Goal: Entertainment & Leisure: Consume media (video, audio)

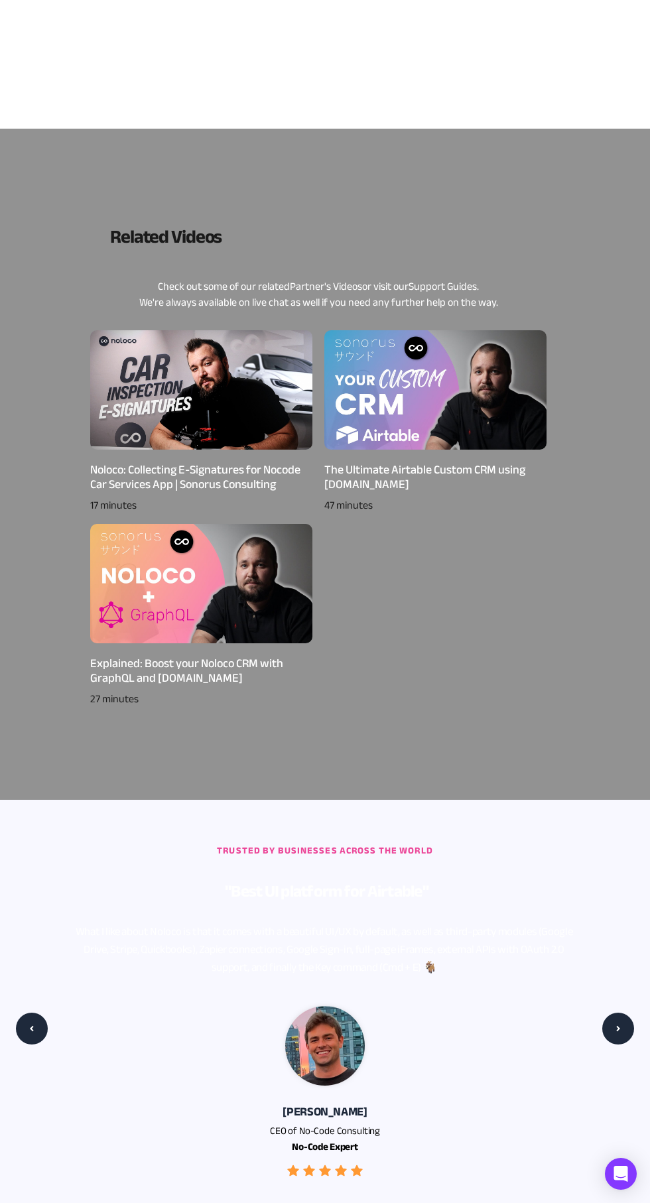
scroll to position [351, 0]
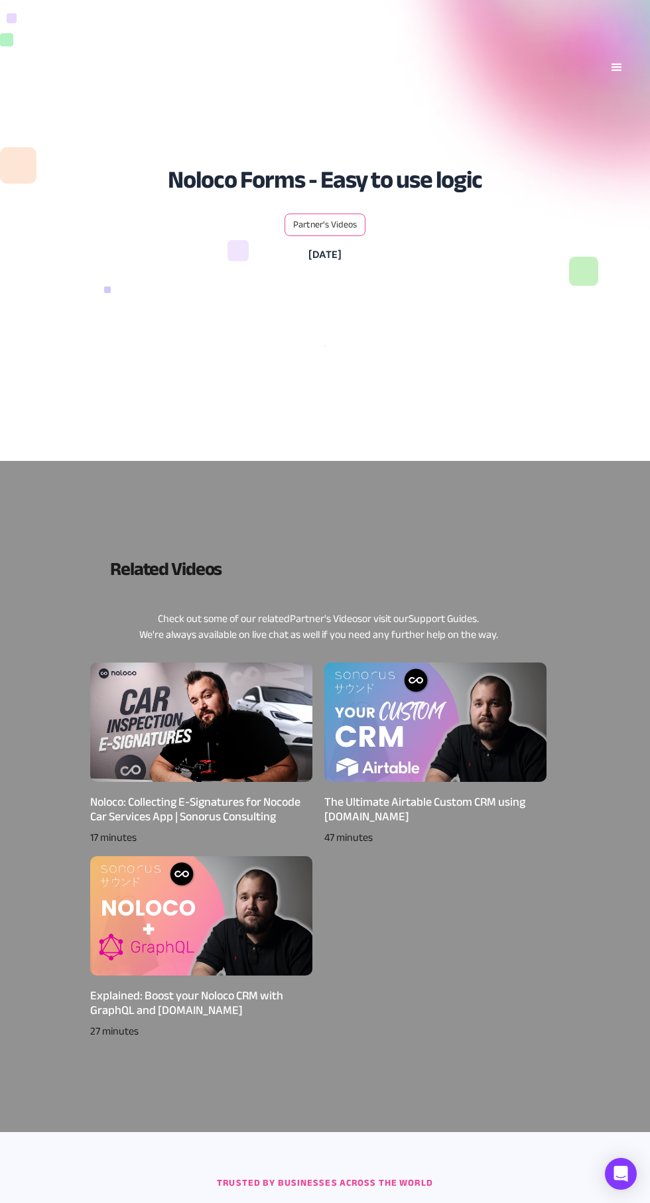
click at [210, 715] on div at bounding box center [201, 722] width 222 height 119
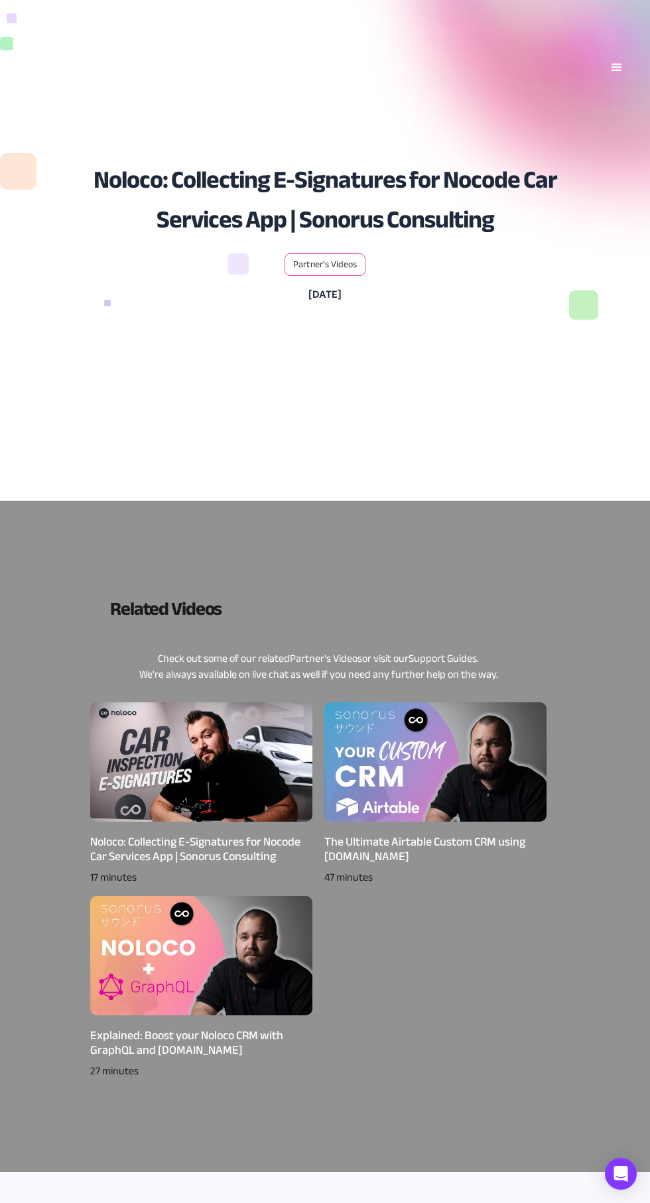
click at [229, 848] on div "Noloco: Collecting E-Signatures for Nocode Car Services App | Sonorus Consulting" at bounding box center [201, 849] width 222 height 29
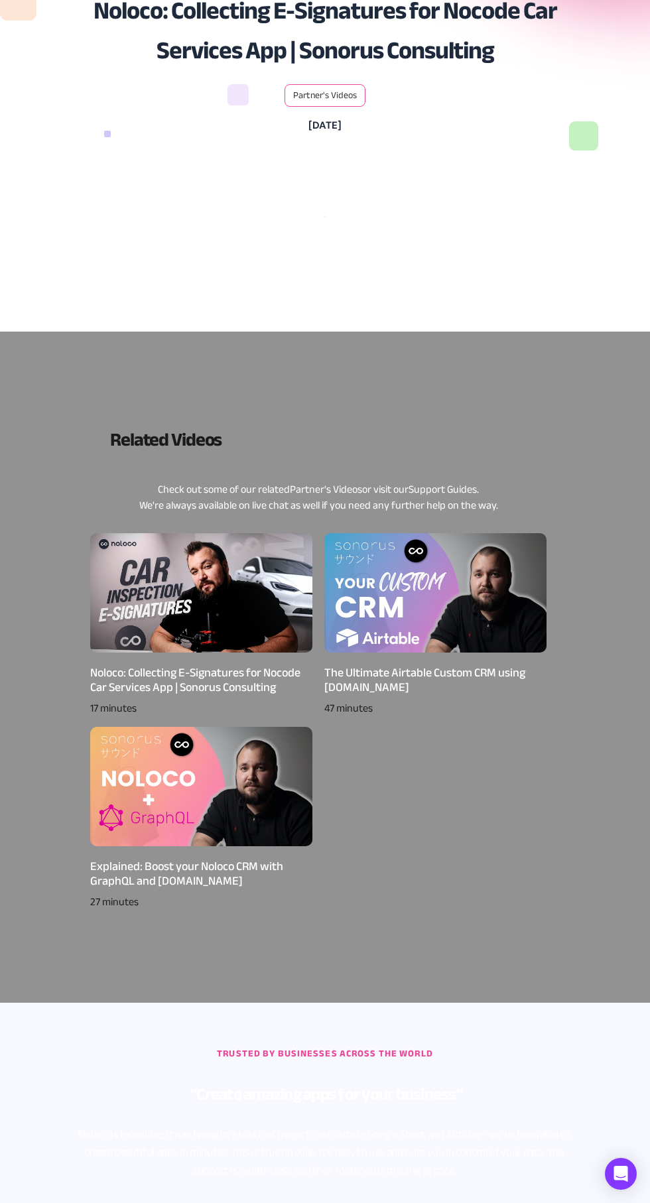
scroll to position [174, 0]
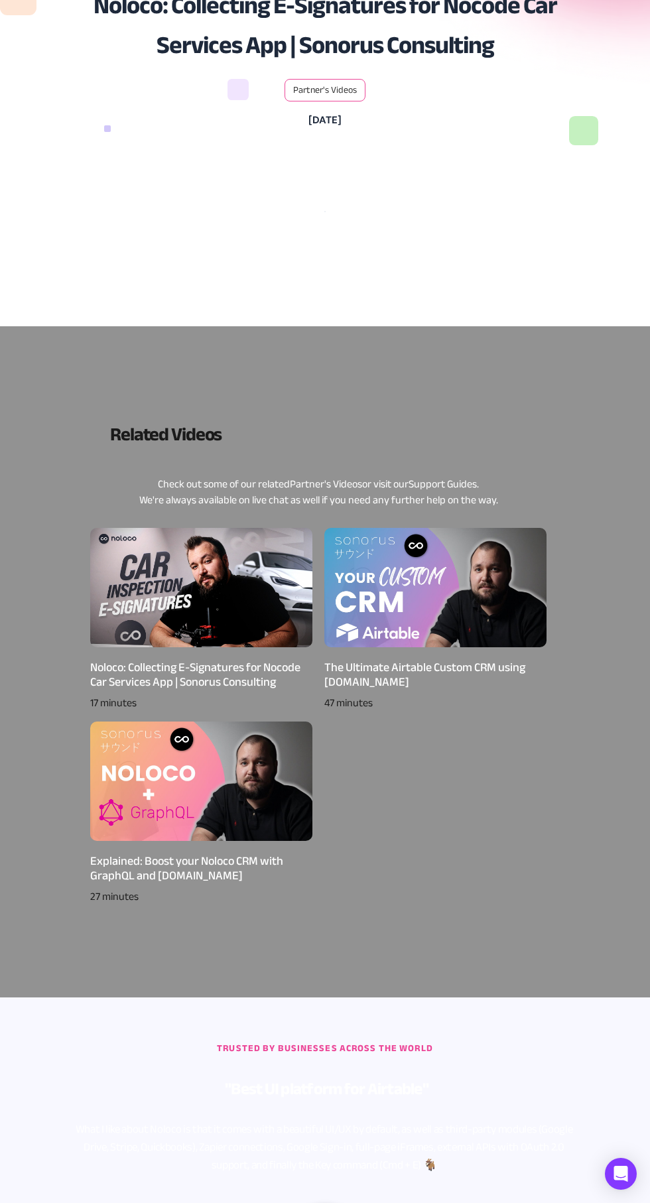
click at [227, 605] on div at bounding box center [201, 587] width 222 height 119
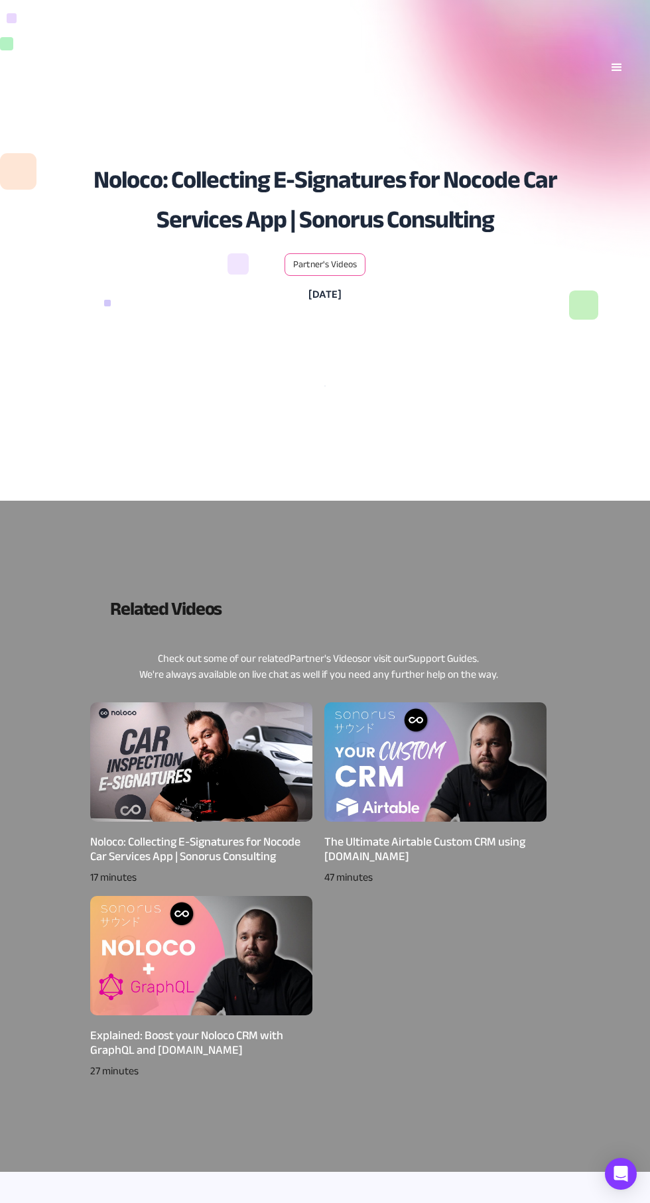
click at [353, 268] on link "Partner's Videos" at bounding box center [325, 264] width 64 height 11
click at [176, 763] on div at bounding box center [201, 761] width 222 height 119
